Goal: Task Accomplishment & Management: Complete application form

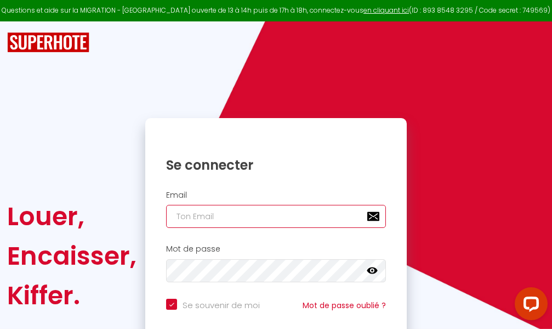
click at [276, 214] on input "email" at bounding box center [276, 216] width 220 height 23
type input "m"
checkbox input "true"
type input "ma"
checkbox input "true"
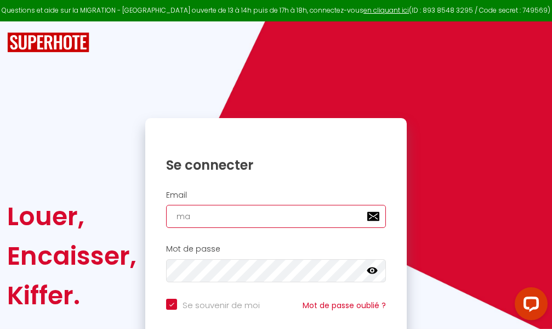
type input "mar"
checkbox input "true"
type input "marc"
checkbox input "true"
type input "marcd"
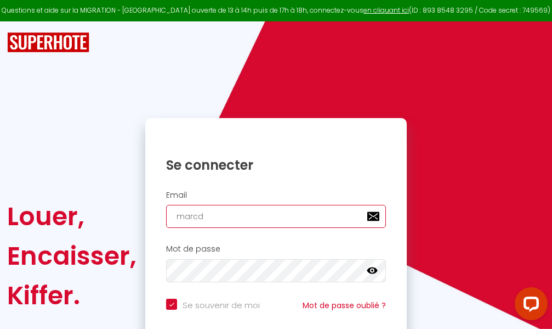
checkbox input "true"
type input "marcdp"
checkbox input "true"
type input "marcdpo"
checkbox input "true"
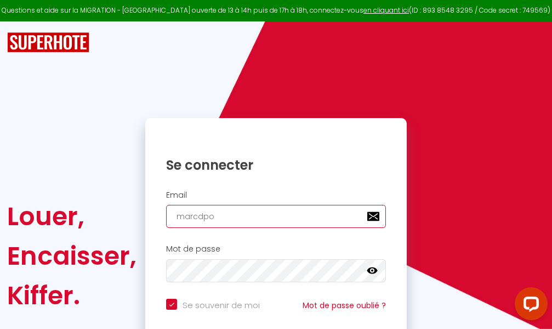
type input "marcdpoz"
checkbox input "true"
type input "marcdpoz."
checkbox input "true"
type input "marcdpoz.l"
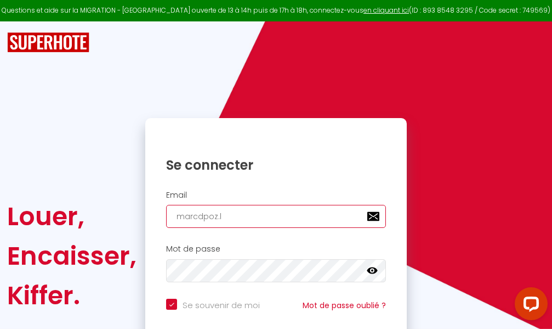
checkbox input "true"
type input "marcdpoz.lo"
checkbox input "true"
type input "marcdpoz.loc"
checkbox input "true"
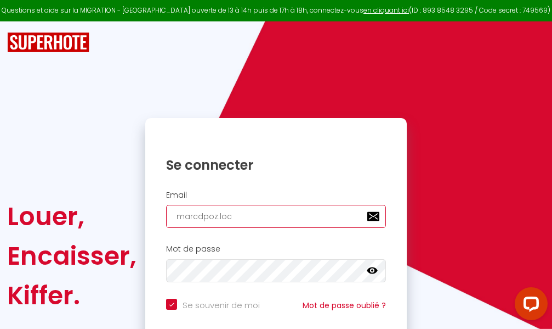
type input "marcdpoz.loca"
checkbox input "true"
type input "marcdpoz.locat"
checkbox input "true"
type input "marcdpoz.locati"
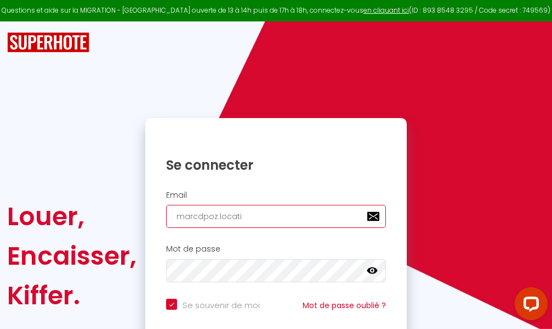
checkbox input "true"
type input "marcdpoz.locatio"
checkbox input "true"
type input "marcdpoz.location"
checkbox input "true"
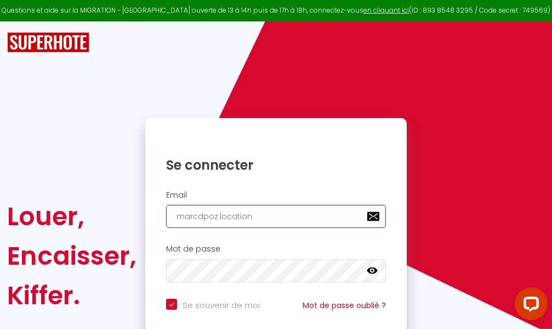
type input "marcdpoz.location@"
checkbox input "true"
type input "marcdpoz.location@g"
checkbox input "true"
type input "marcdpoz.location@gm"
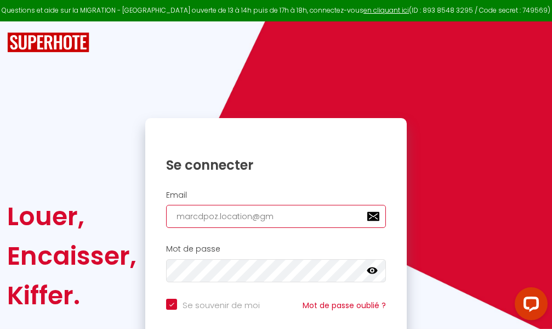
checkbox input "true"
type input "marcdpoz.location@gma"
checkbox input "true"
type input "marcdpoz.location@gmai"
checkbox input "true"
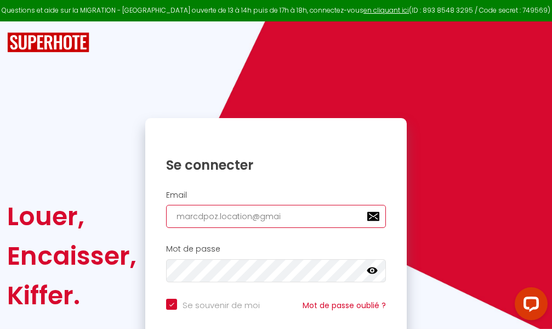
type input "[EMAIL_ADDRESS]"
checkbox input "true"
type input "[EMAIL_ADDRESS]."
checkbox input "true"
type input "marcdpoz.location@gmail.c"
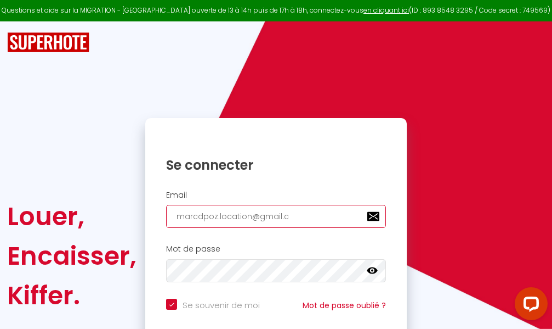
checkbox input "true"
type input "[EMAIL_ADDRESS][DOMAIN_NAME]"
checkbox input "true"
type input "[EMAIL_ADDRESS][DOMAIN_NAME]"
checkbox input "true"
